Goal: Download file/media

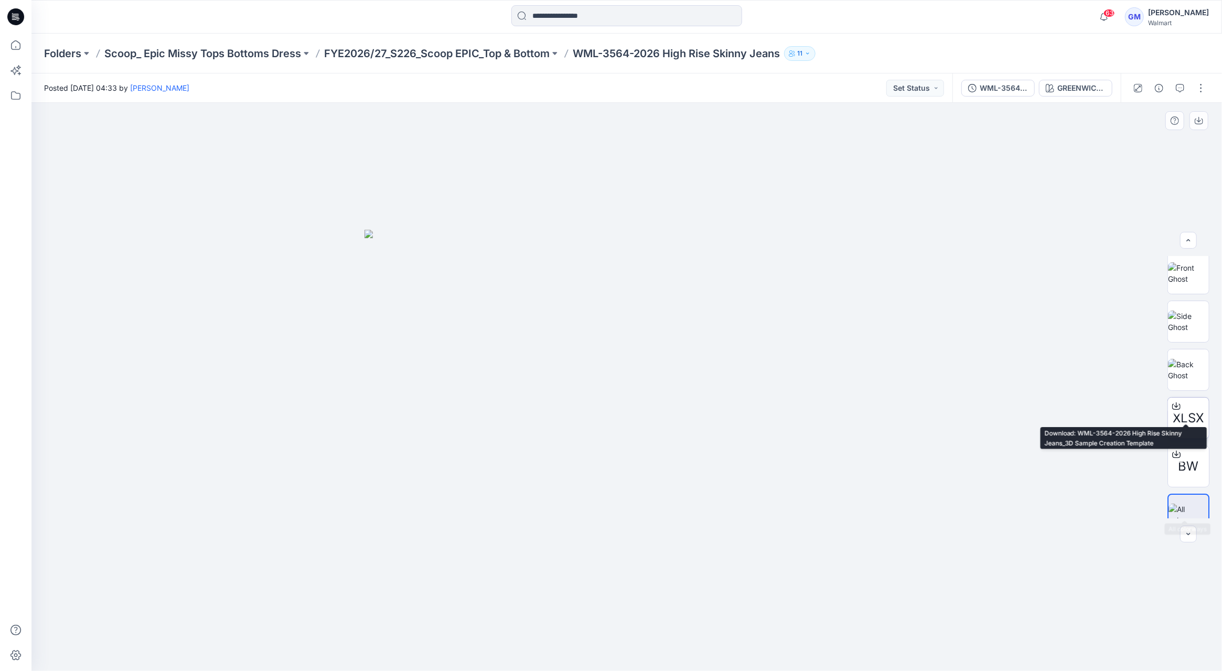
scroll to position [117, 0]
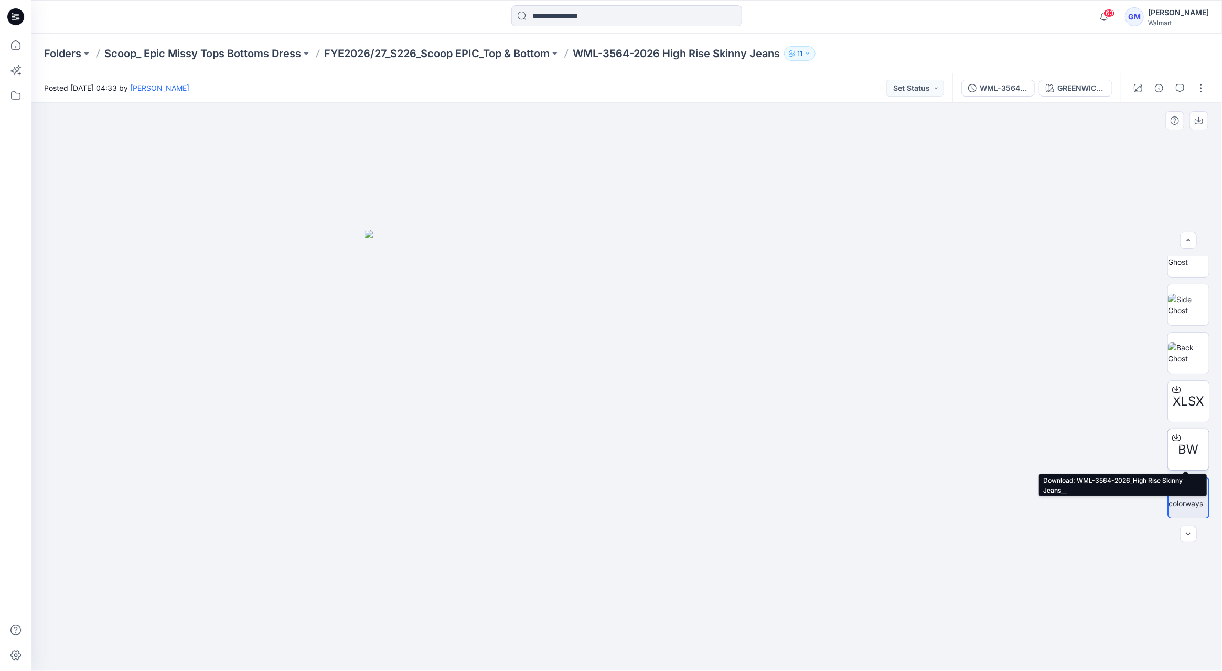
click at [1176, 432] on div at bounding box center [1176, 437] width 17 height 17
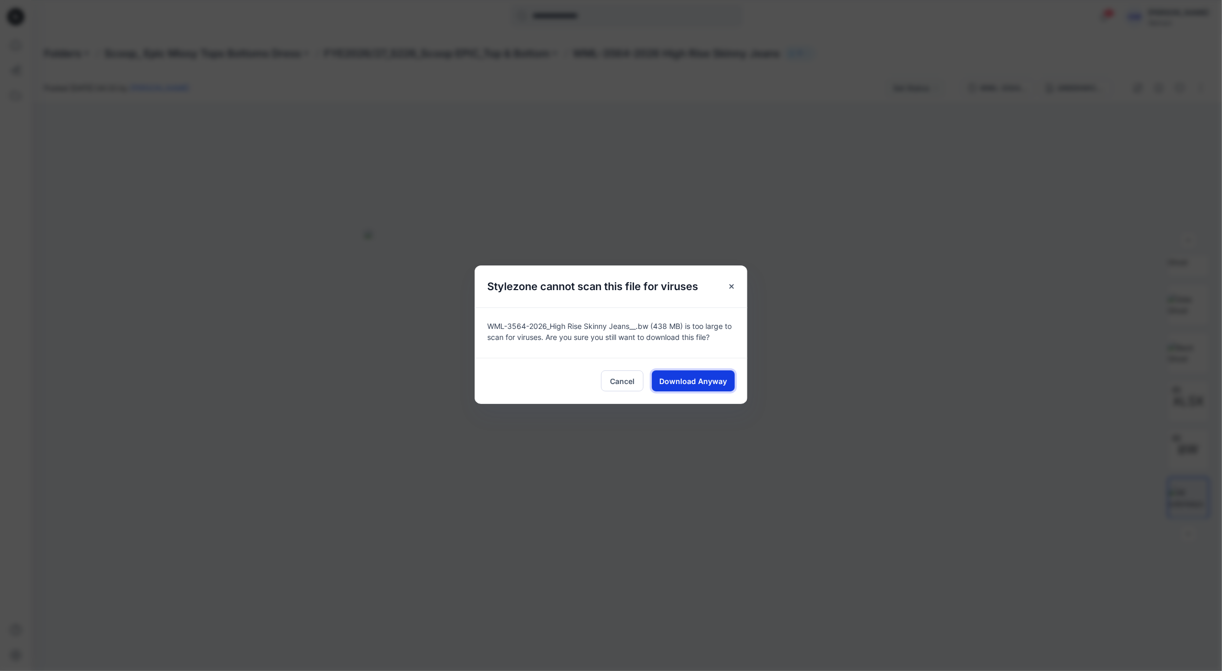
click at [707, 376] on span "Download Anyway" at bounding box center [694, 381] width 68 height 11
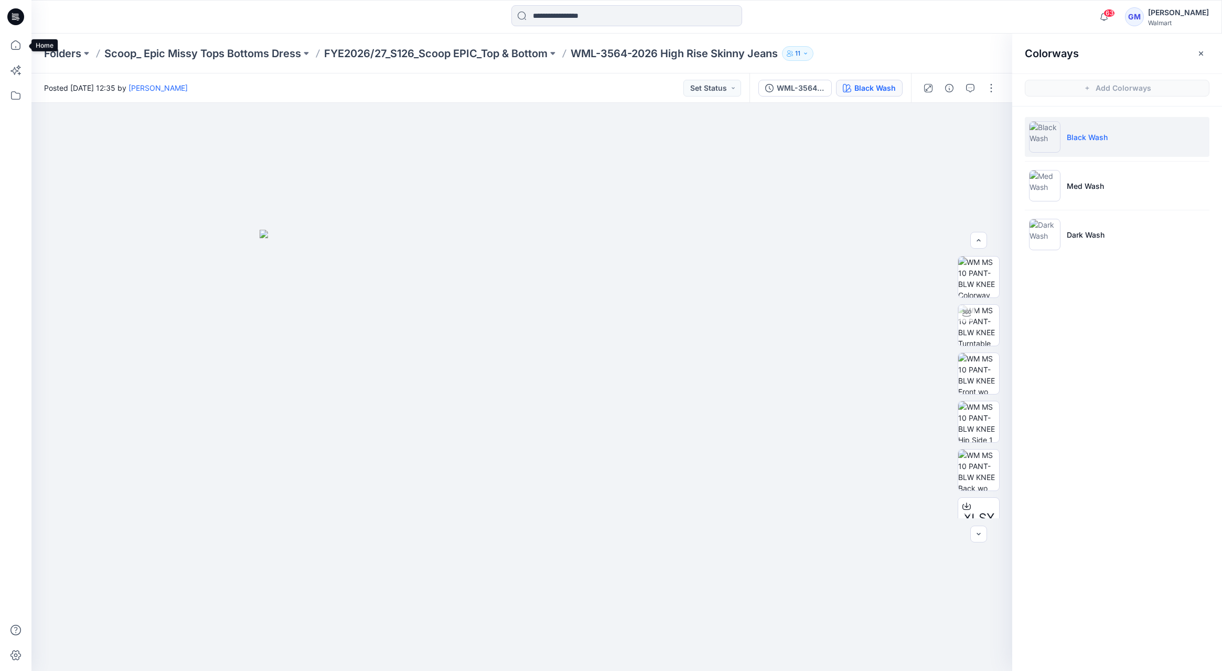
click at [15, 43] on icon at bounding box center [15, 45] width 23 height 23
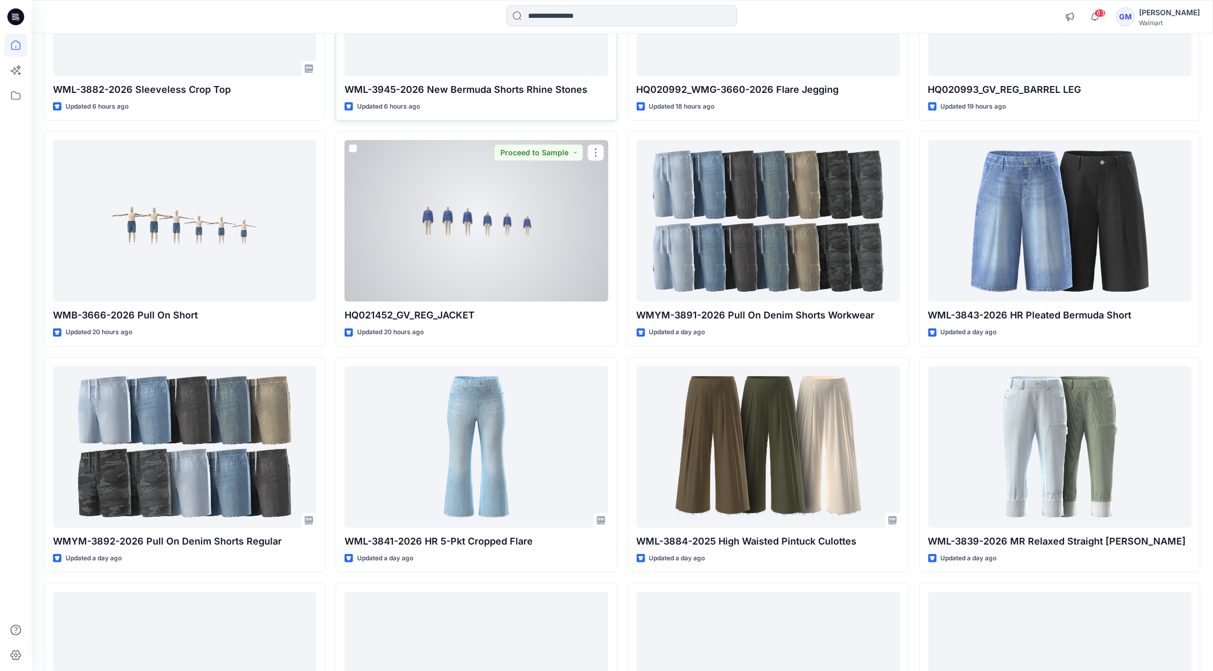
scroll to position [484, 0]
